Goal: Share content: Share content

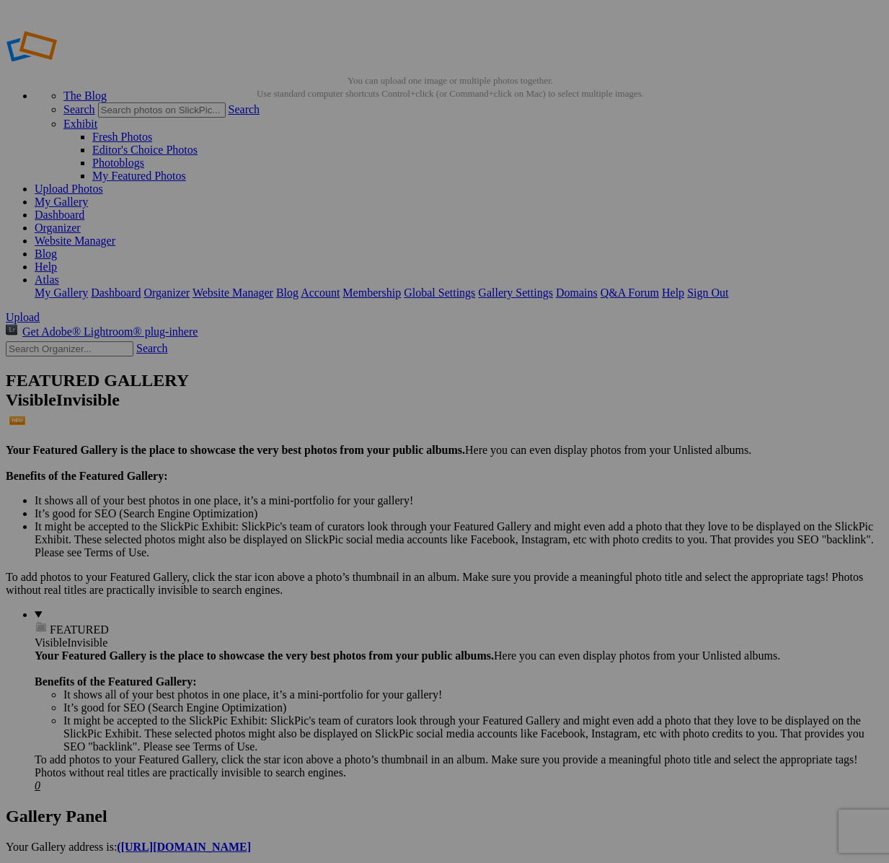
scroll to position [1, 0]
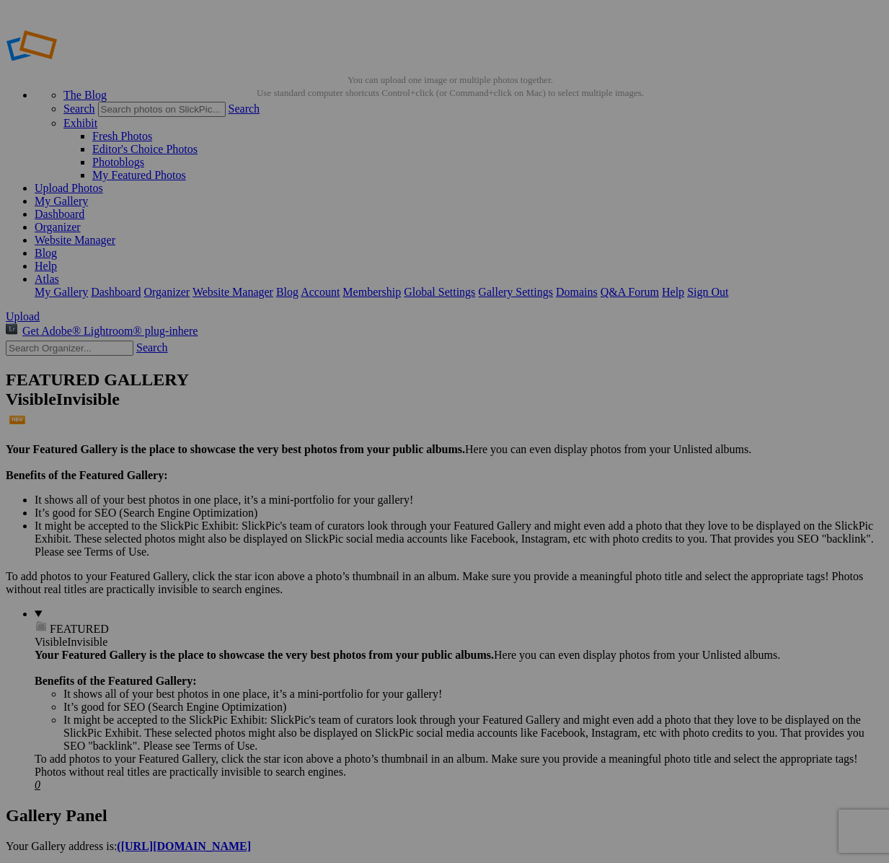
drag, startPoint x: 70, startPoint y: 264, endPoint x: 70, endPoint y: 353, distance: 88.7
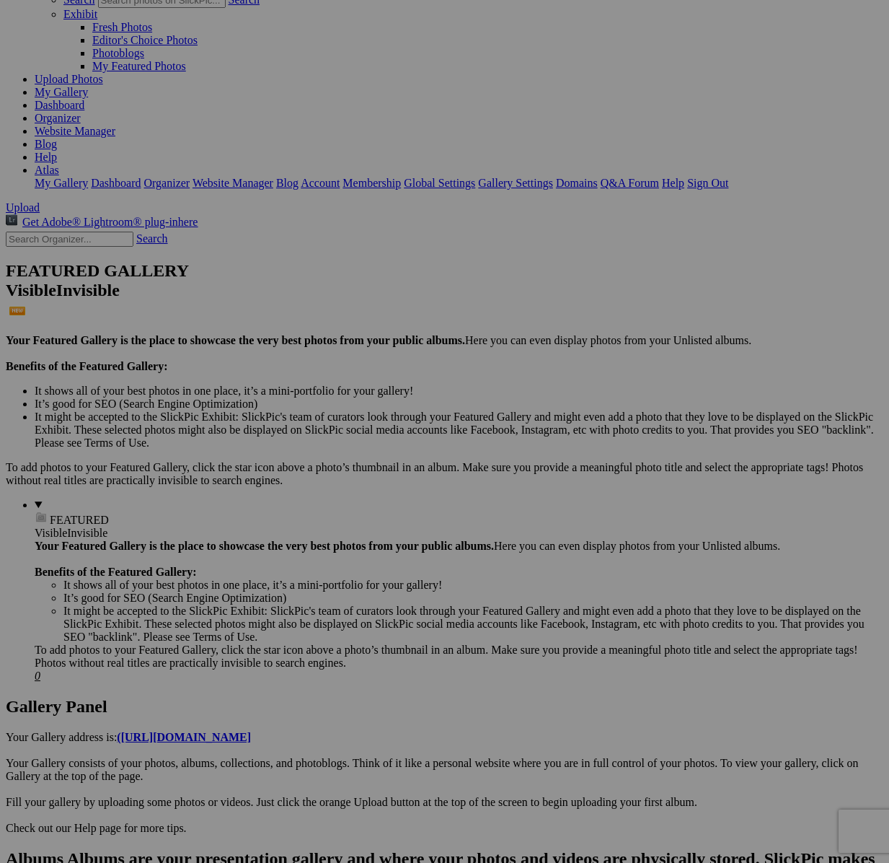
scroll to position [113, 0]
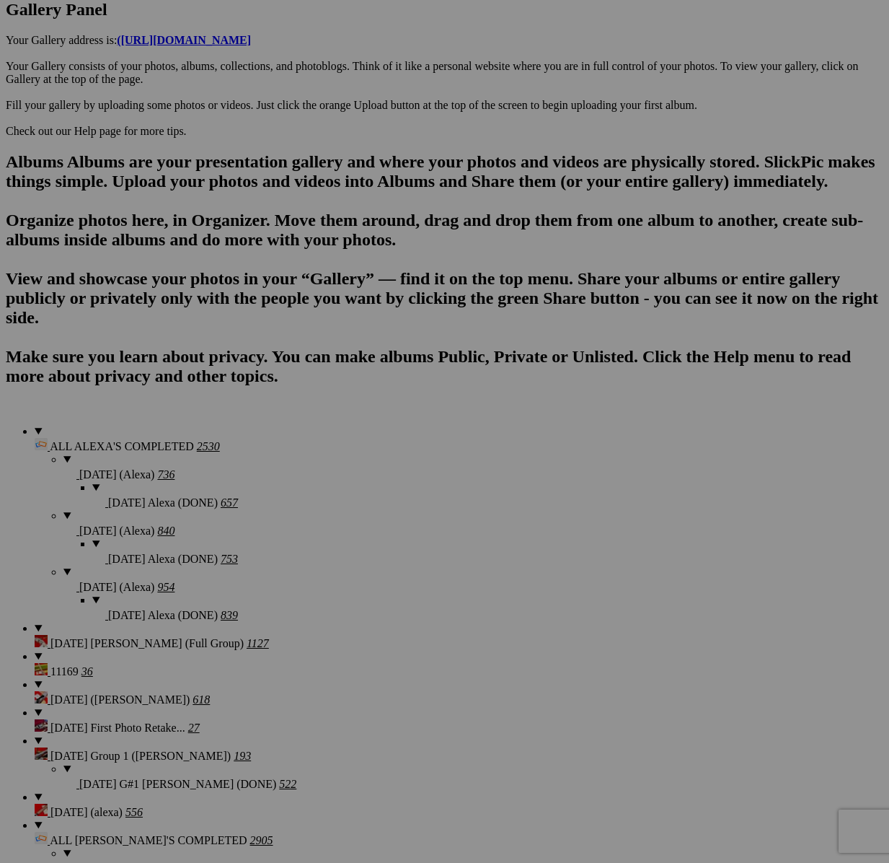
scroll to position [1189, 0]
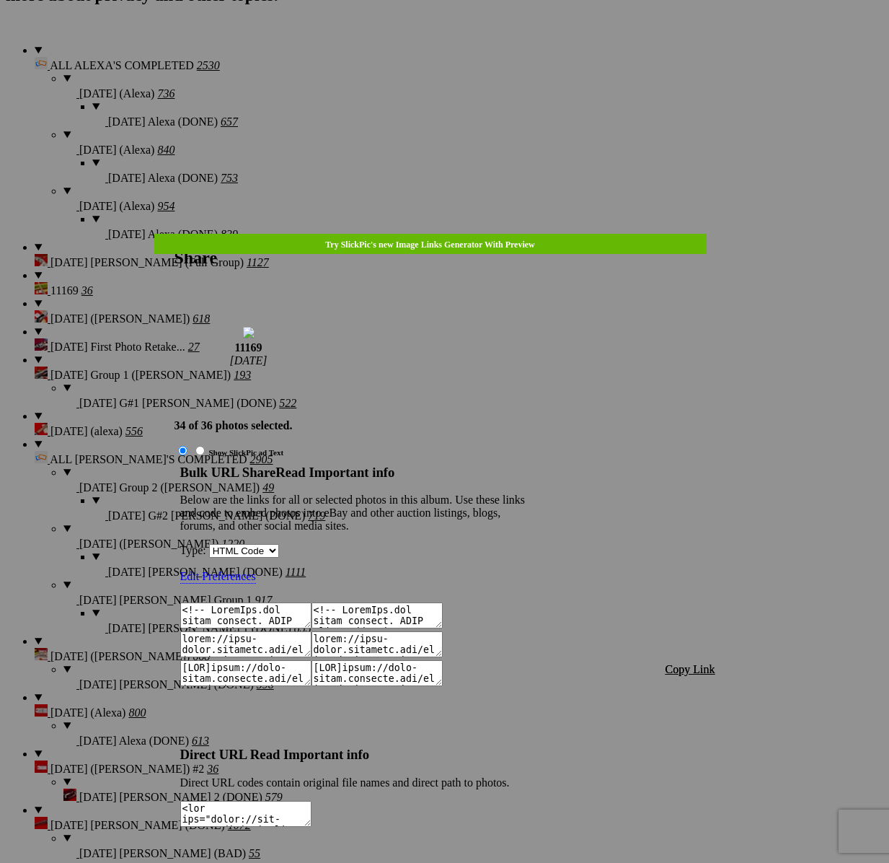
click at [696, 663] on span "Copy Link" at bounding box center [691, 669] width 50 height 12
click at [472, 25] on div at bounding box center [444, 431] width 889 height 863
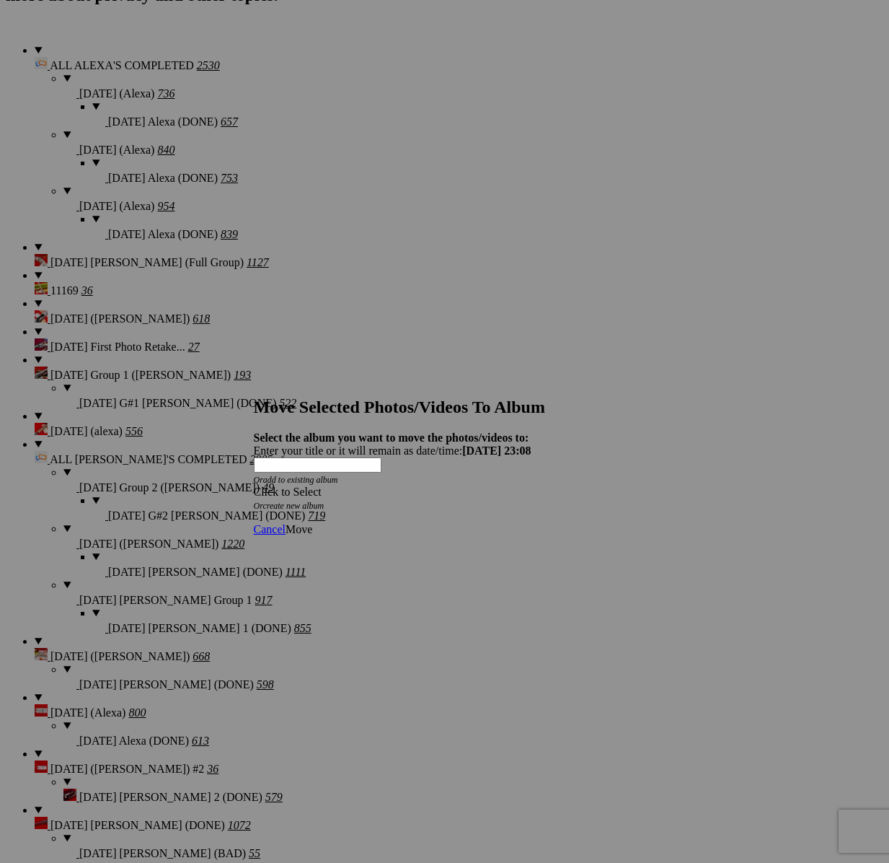
click at [514, 485] on div "Click to Select" at bounding box center [445, 491] width 382 height 13
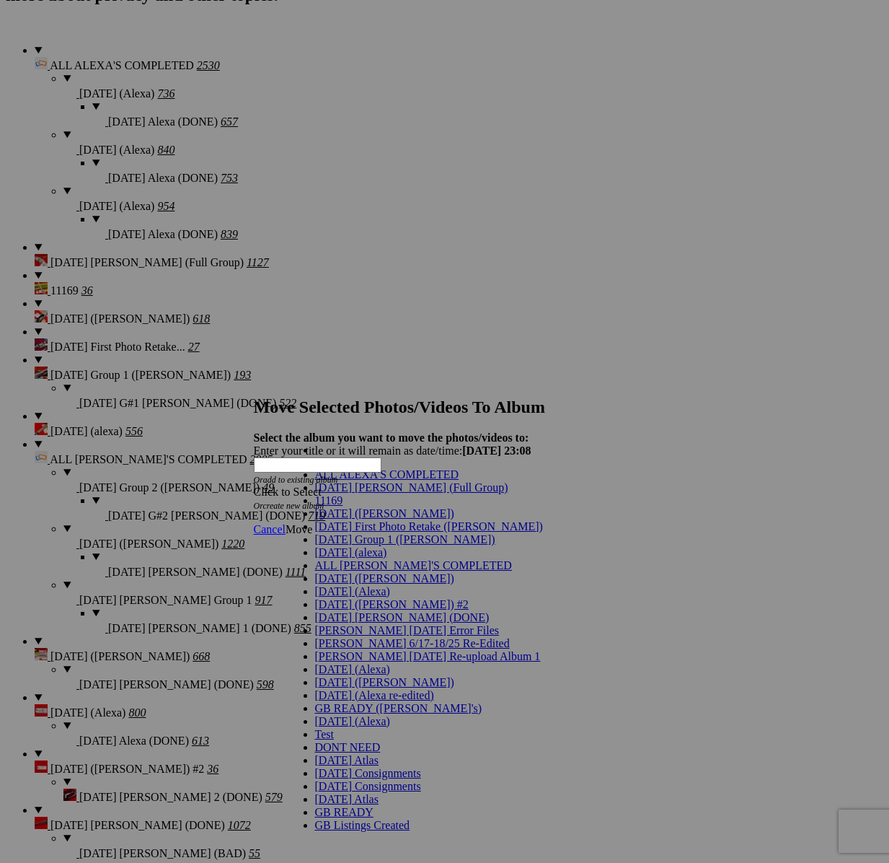
click at [286, 523] on span "Cancel" at bounding box center [270, 529] width 32 height 12
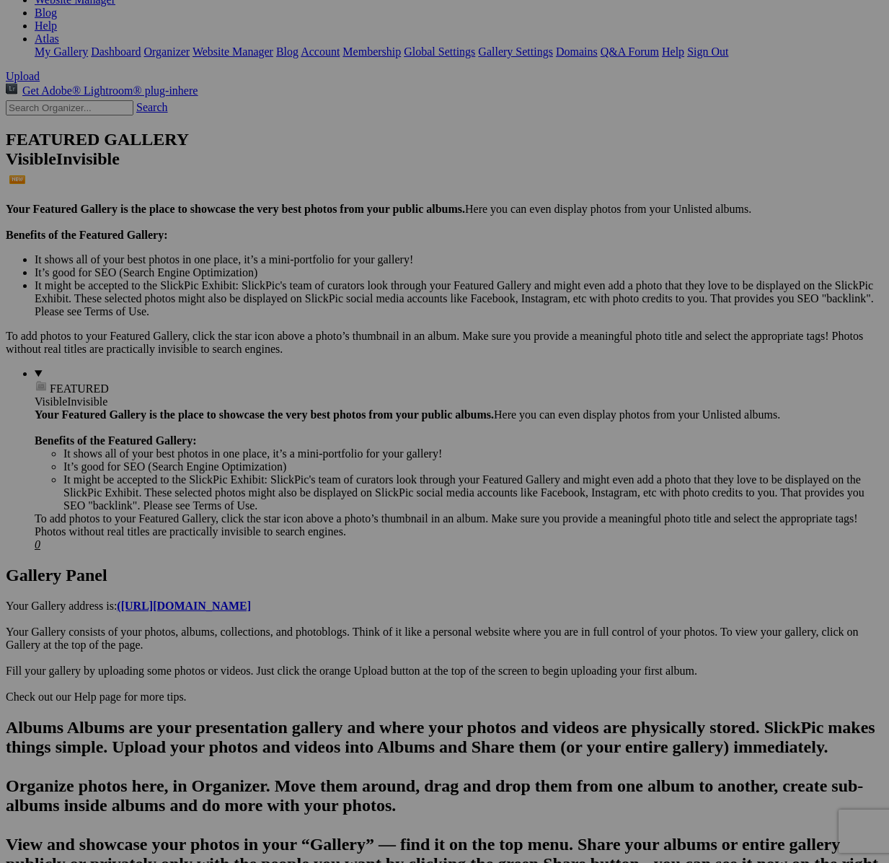
scroll to position [0, 0]
